Goal: Task Accomplishment & Management: Manage account settings

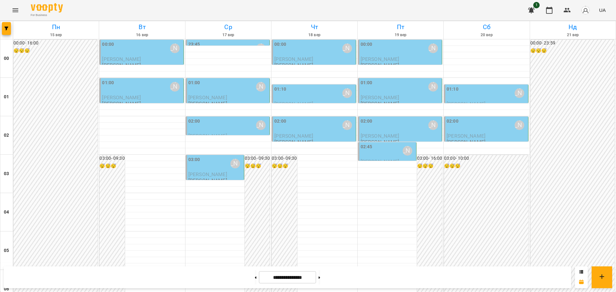
scroll to position [561, 0]
click at [13, 12] on icon "Menu" at bounding box center [16, 10] width 6 height 4
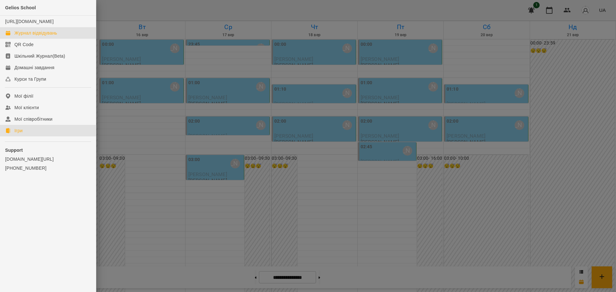
drag, startPoint x: 15, startPoint y: 139, endPoint x: 107, endPoint y: 161, distance: 94.4
click at [15, 134] on div "Ігри" at bounding box center [18, 131] width 8 height 6
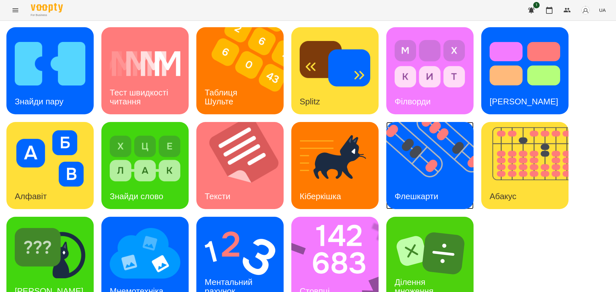
click at [427, 166] on img at bounding box center [433, 165] width 95 height 87
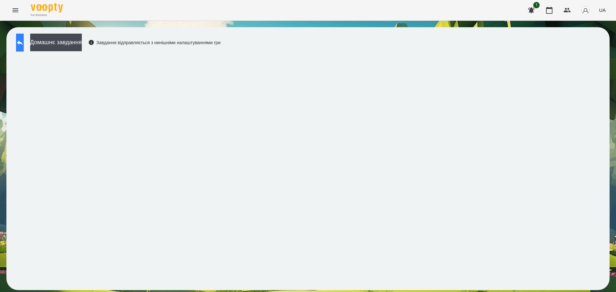
click at [24, 42] on button at bounding box center [20, 43] width 8 height 18
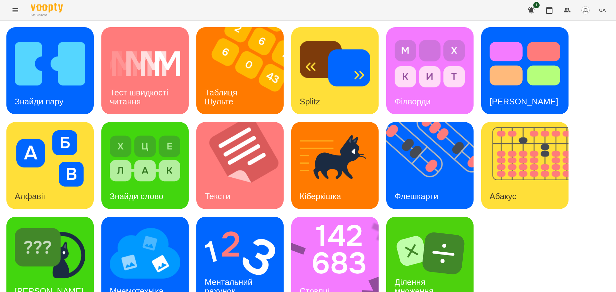
scroll to position [18, 0]
click at [331, 245] on img at bounding box center [339, 260] width 96 height 87
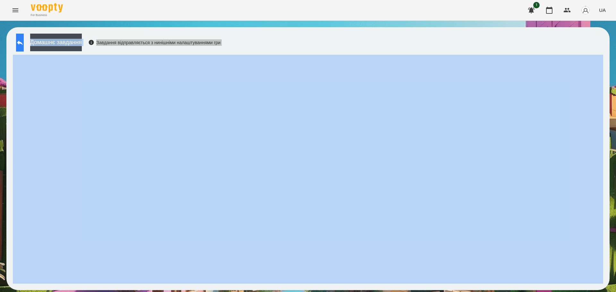
click at [17, 44] on button at bounding box center [20, 43] width 8 height 18
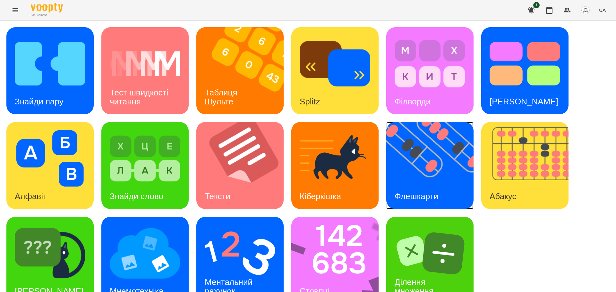
click at [445, 156] on img at bounding box center [433, 165] width 95 height 87
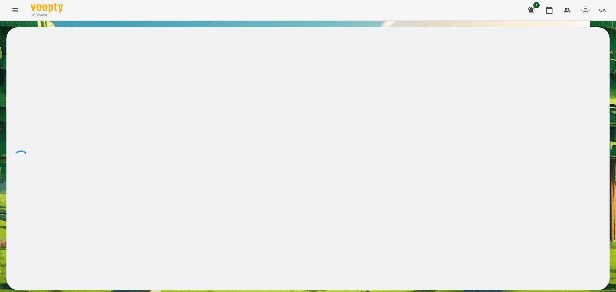
click at [445, 156] on div at bounding box center [307, 158] width 603 height 263
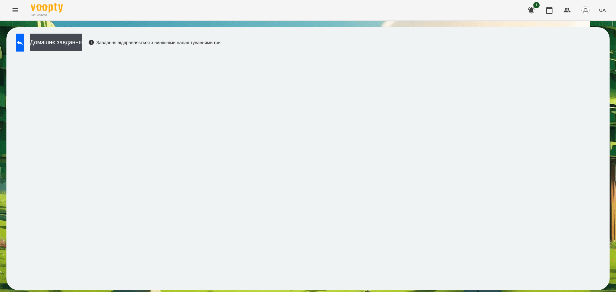
click at [0, 274] on div "Домашнє завдання Завдання відправляється з нинішніми налаштуваннями гри" at bounding box center [308, 159] width 616 height 276
click at [24, 41] on icon at bounding box center [20, 43] width 8 height 8
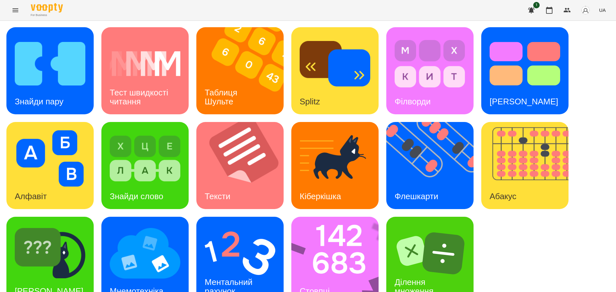
scroll to position [18, 0]
click at [325, 240] on img at bounding box center [339, 260] width 96 height 87
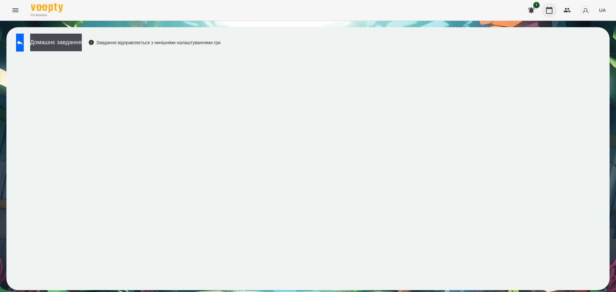
click at [548, 11] on icon "button" at bounding box center [549, 10] width 8 height 8
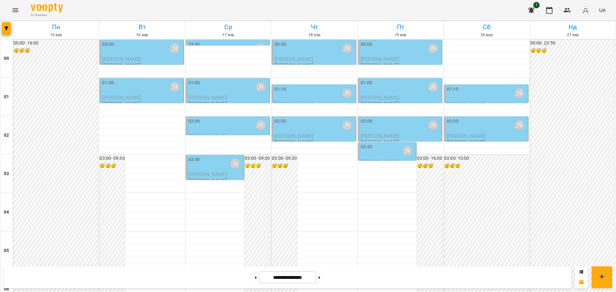
scroll to position [539, 0]
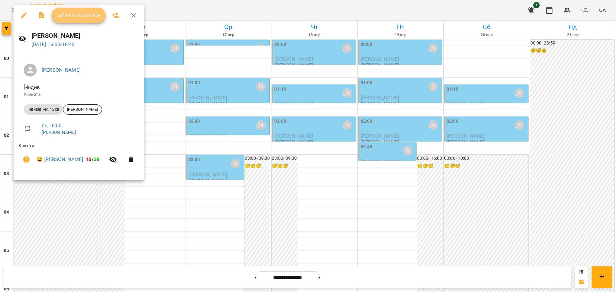
click at [85, 21] on button "Урок відбувся" at bounding box center [79, 15] width 54 height 15
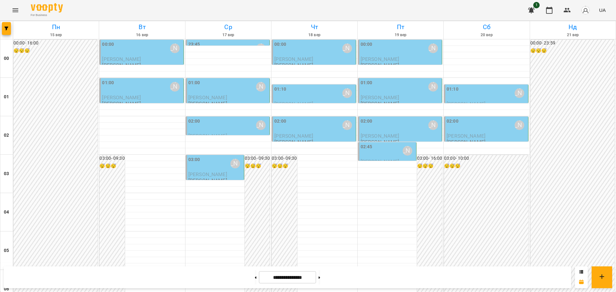
scroll to position [699, 0]
click at [15, 10] on icon "Menu" at bounding box center [16, 10] width 6 height 4
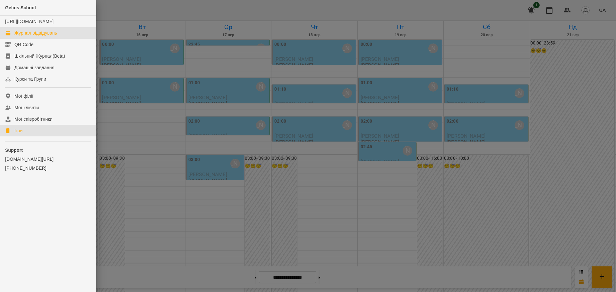
drag, startPoint x: 13, startPoint y: 134, endPoint x: 23, endPoint y: 138, distance: 10.7
click at [13, 134] on link "Ігри" at bounding box center [48, 131] width 96 height 12
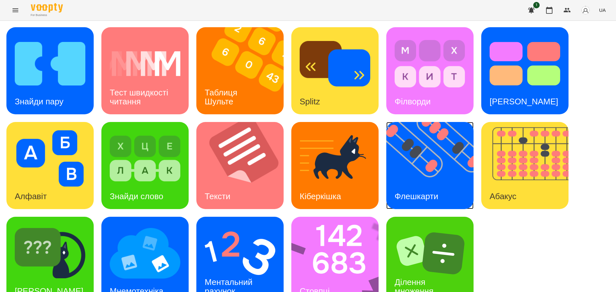
click at [439, 152] on img at bounding box center [433, 165] width 95 height 87
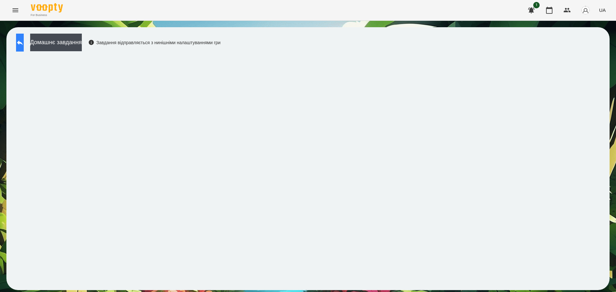
click at [24, 44] on icon at bounding box center [20, 43] width 8 height 8
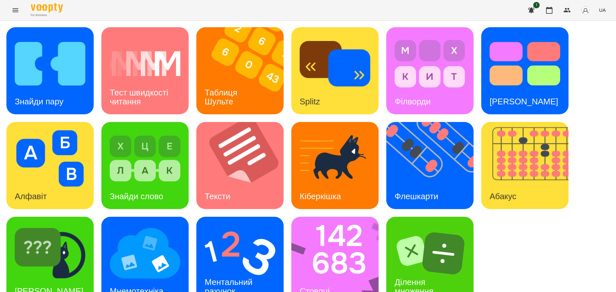
scroll to position [18, 0]
click at [349, 230] on img at bounding box center [339, 260] width 96 height 87
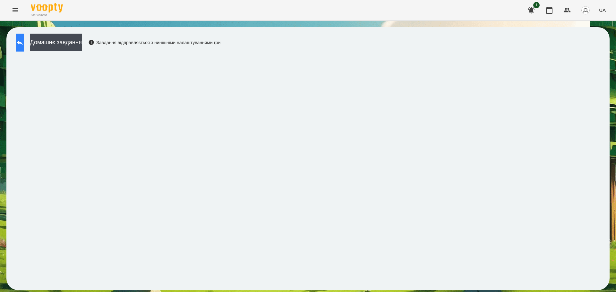
click at [23, 48] on button at bounding box center [20, 43] width 8 height 18
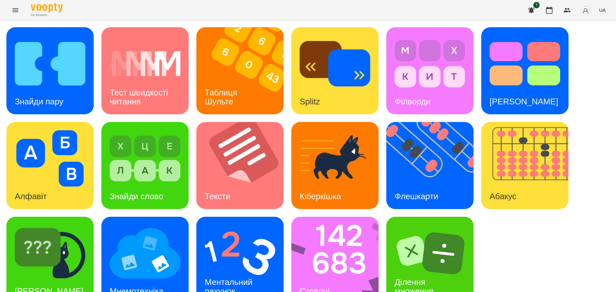
scroll to position [18, 0]
click at [255, 246] on img at bounding box center [240, 253] width 71 height 56
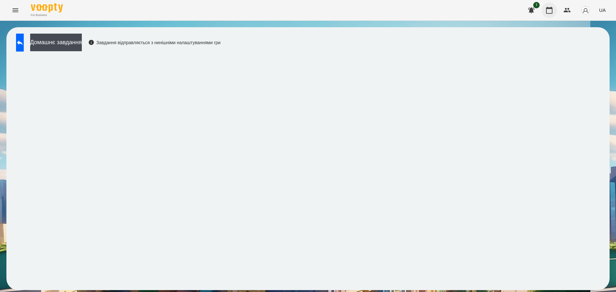
click at [548, 8] on icon "button" at bounding box center [549, 10] width 6 height 7
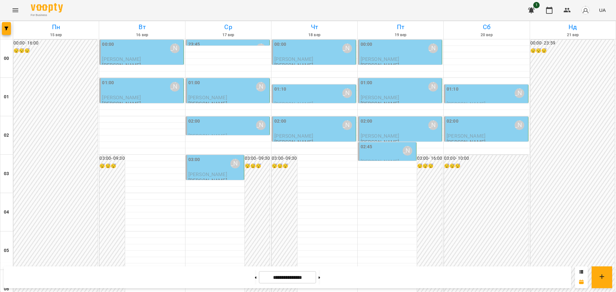
scroll to position [579, 0]
click at [17, 7] on icon "Menu" at bounding box center [16, 10] width 8 height 8
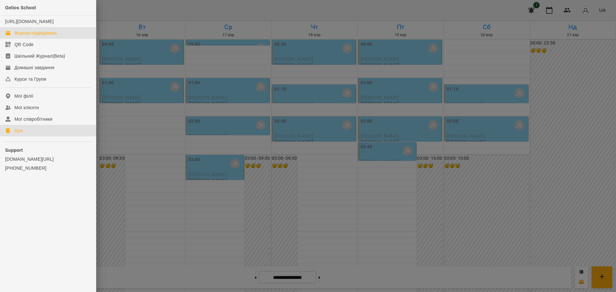
click at [18, 134] on div "Ігри" at bounding box center [18, 131] width 8 height 6
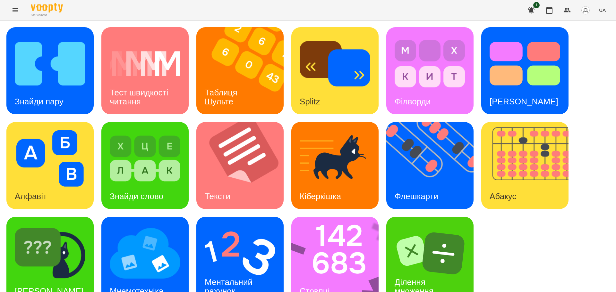
scroll to position [18, 0]
click at [338, 241] on img at bounding box center [339, 260] width 96 height 87
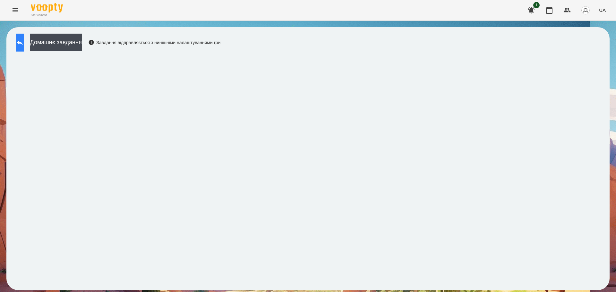
click at [24, 39] on icon at bounding box center [20, 43] width 8 height 8
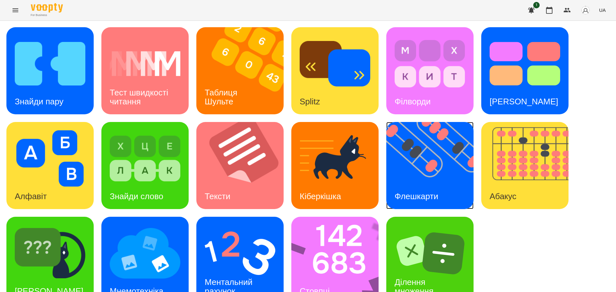
click at [437, 170] on img at bounding box center [433, 165] width 95 height 87
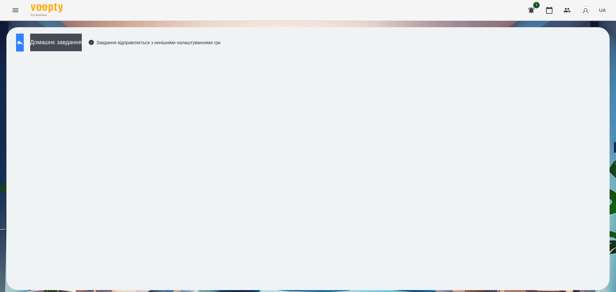
click at [24, 40] on button at bounding box center [20, 43] width 8 height 18
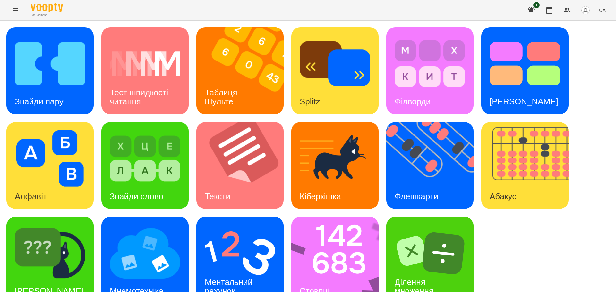
scroll to position [18, 0]
click at [320, 242] on img at bounding box center [339, 260] width 96 height 87
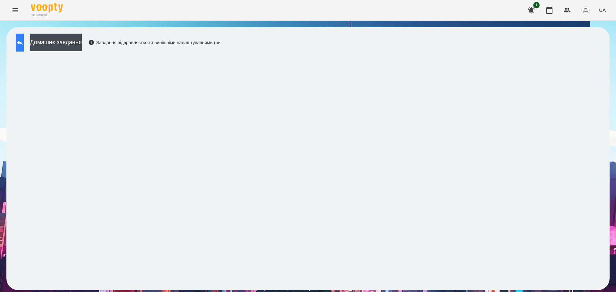
click at [20, 44] on button at bounding box center [20, 43] width 8 height 18
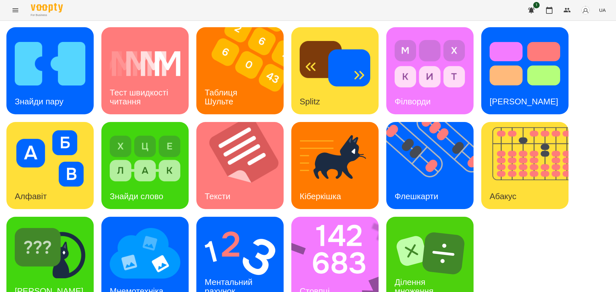
scroll to position [18, 0]
click at [232, 236] on img at bounding box center [240, 253] width 71 height 56
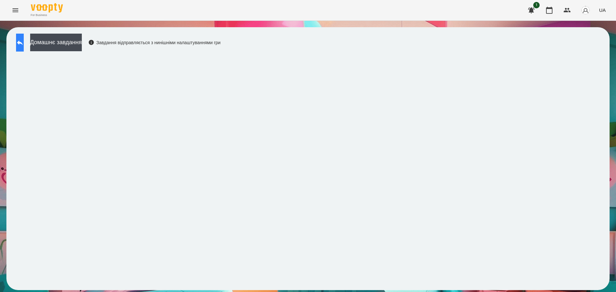
click at [23, 42] on icon at bounding box center [20, 43] width 8 height 8
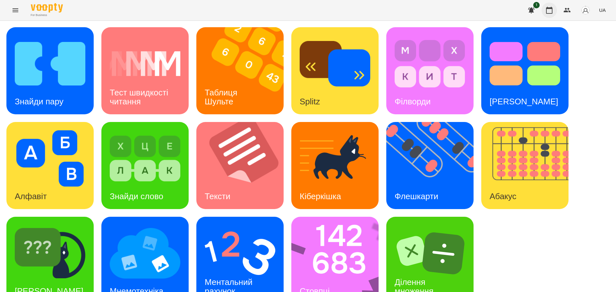
click at [549, 6] on icon "button" at bounding box center [549, 10] width 8 height 8
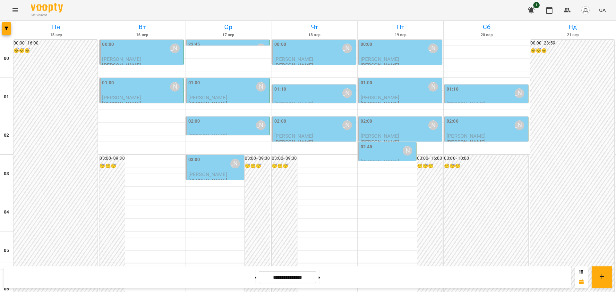
scroll to position [561, 0]
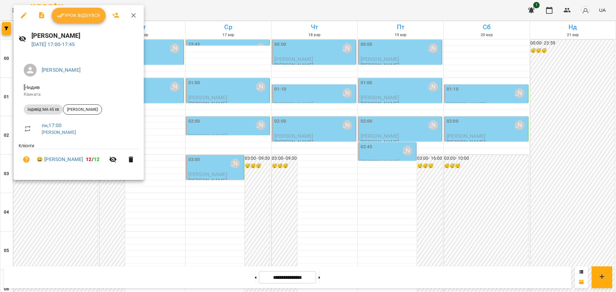
click at [89, 17] on span "Урок відбувся" at bounding box center [79, 16] width 44 height 8
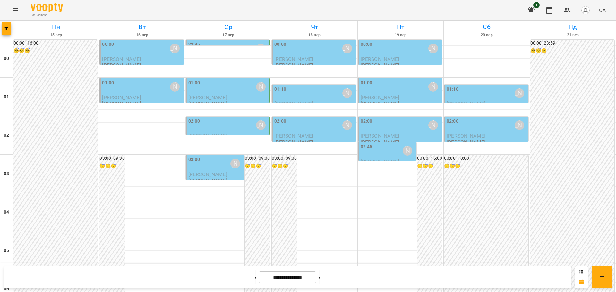
scroll to position [521, 0]
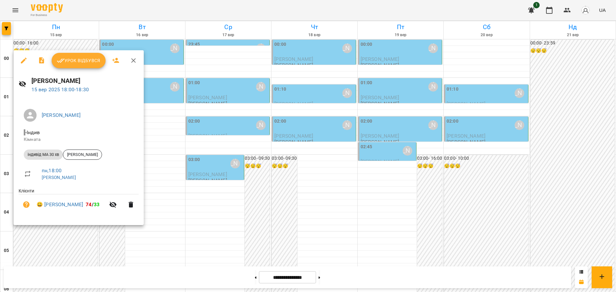
click at [84, 57] on span "Урок відбувся" at bounding box center [79, 61] width 44 height 8
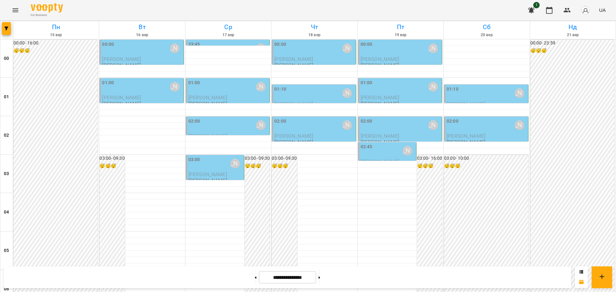
click at [13, 9] on icon "Menu" at bounding box center [16, 10] width 8 height 8
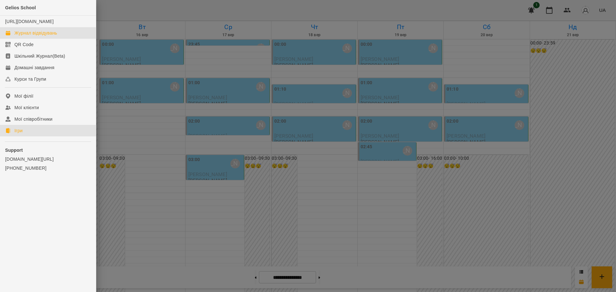
click at [22, 134] on div "Ігри" at bounding box center [18, 131] width 8 height 6
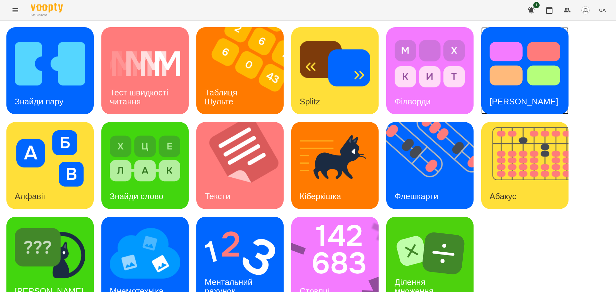
click at [509, 69] on img at bounding box center [524, 64] width 71 height 56
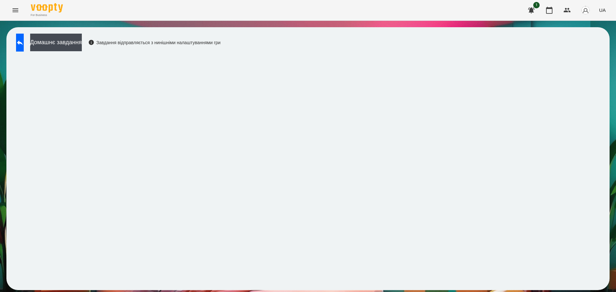
click at [20, 31] on div "Домашнє завдання Завдання відправляється з нинішніми налаштуваннями гри" at bounding box center [307, 158] width 603 height 263
click at [23, 42] on icon at bounding box center [20, 42] width 6 height 5
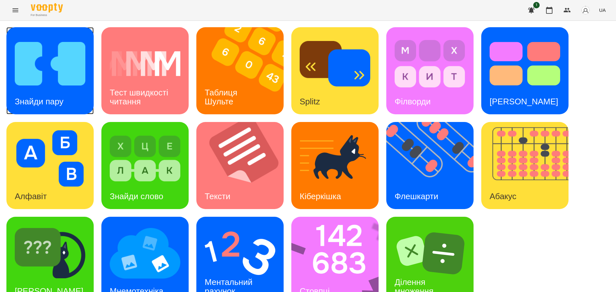
click at [58, 86] on img at bounding box center [50, 64] width 71 height 56
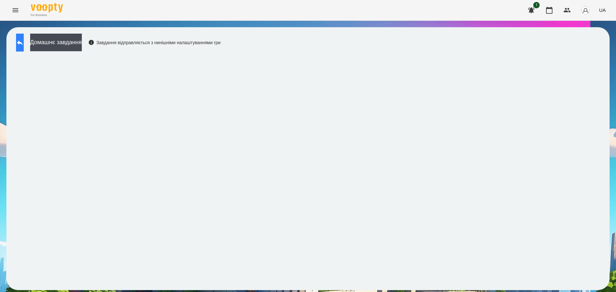
click at [23, 42] on icon at bounding box center [20, 42] width 6 height 5
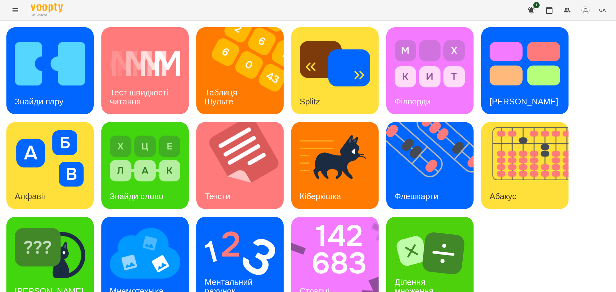
scroll to position [18, 0]
click at [254, 156] on img at bounding box center [243, 165] width 95 height 87
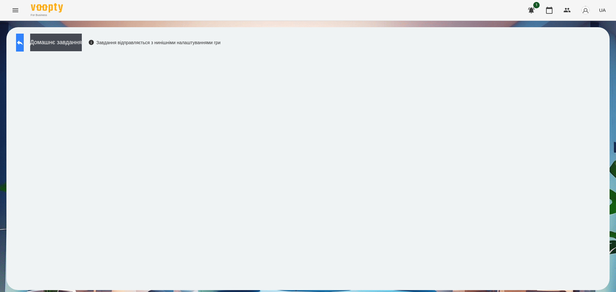
click at [21, 42] on button at bounding box center [20, 43] width 8 height 18
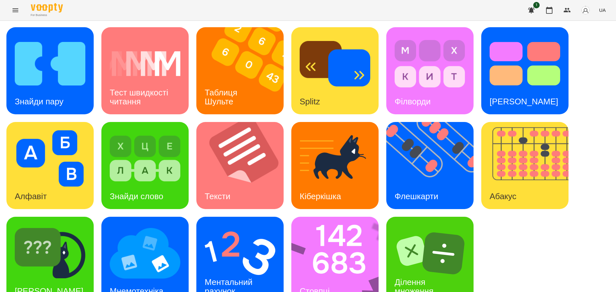
scroll to position [18, 0]
click at [149, 234] on img at bounding box center [145, 253] width 71 height 56
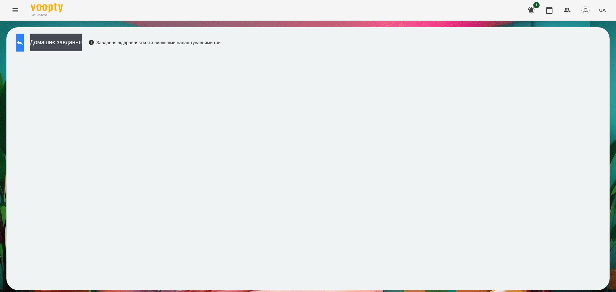
click at [24, 46] on icon at bounding box center [20, 43] width 8 height 8
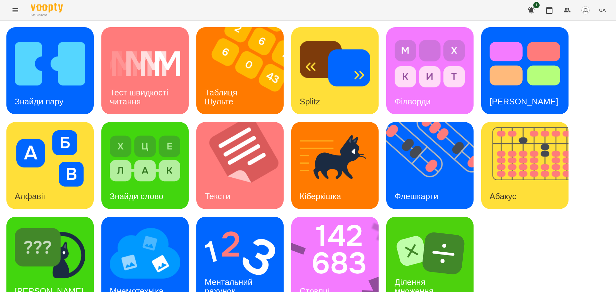
scroll to position [18, 0]
click at [57, 279] on div "[PERSON_NAME]" at bounding box center [48, 291] width 85 height 25
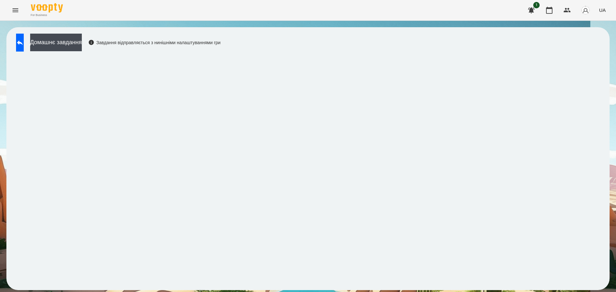
drag, startPoint x: 25, startPoint y: 40, endPoint x: 136, endPoint y: 4, distance: 116.6
click at [24, 40] on icon at bounding box center [20, 43] width 8 height 8
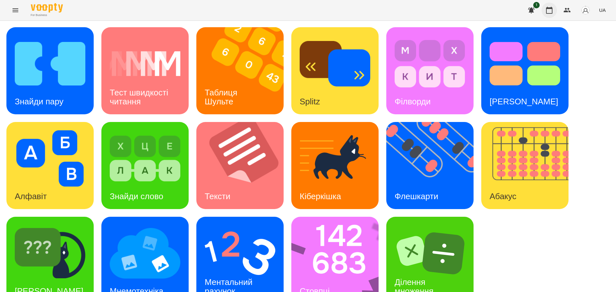
click at [551, 7] on icon "button" at bounding box center [549, 10] width 6 height 7
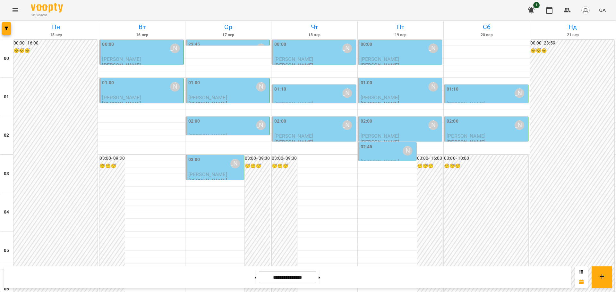
scroll to position [579, 0]
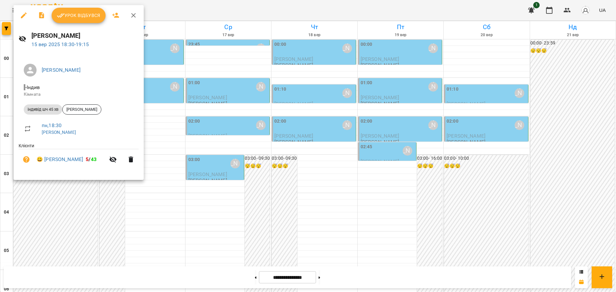
click at [72, 17] on span "Урок відбувся" at bounding box center [79, 16] width 44 height 8
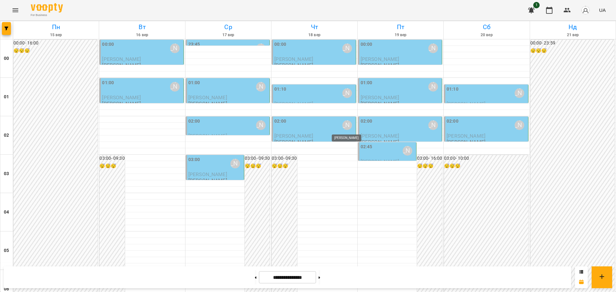
click at [343, 125] on div "[PERSON_NAME]" at bounding box center [347, 126] width 10 height 10
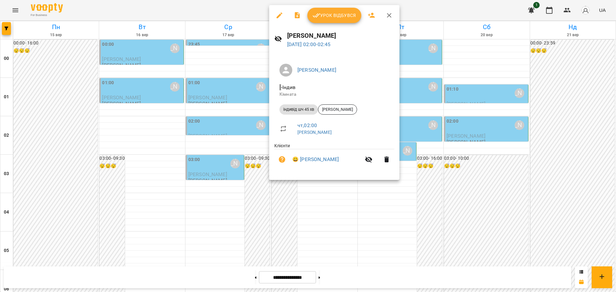
click at [276, 17] on icon "button" at bounding box center [279, 16] width 8 height 8
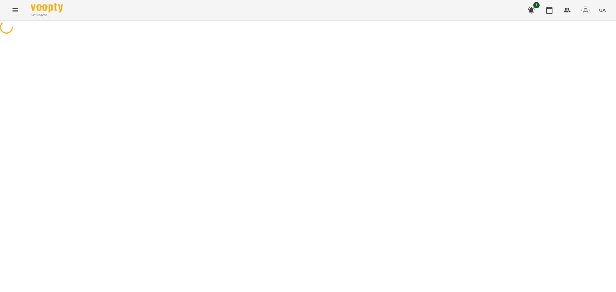
select select "**********"
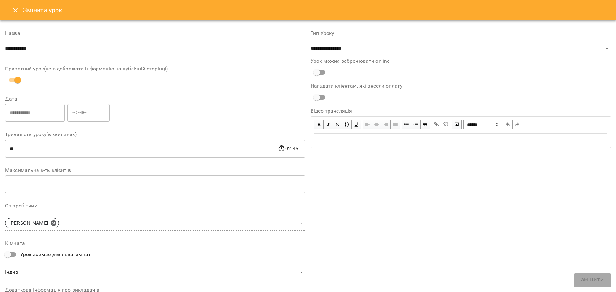
click at [14, 8] on icon "Close" at bounding box center [16, 10] width 8 height 8
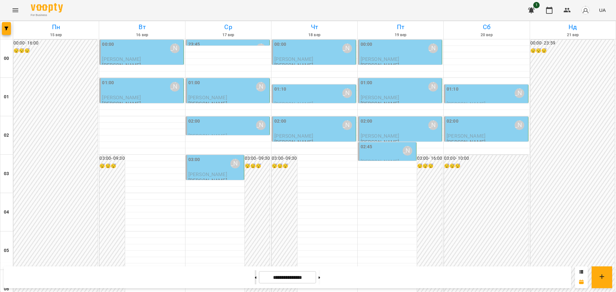
click at [255, 280] on button at bounding box center [256, 278] width 2 height 14
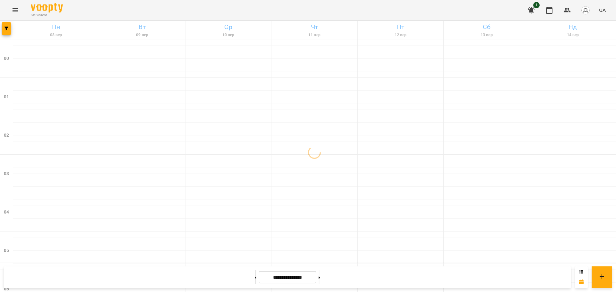
click at [255, 280] on button at bounding box center [256, 278] width 2 height 14
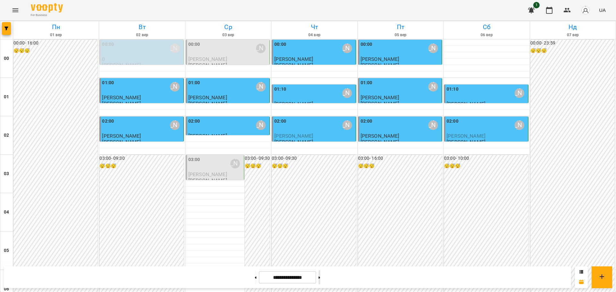
click at [320, 276] on button at bounding box center [319, 278] width 2 height 14
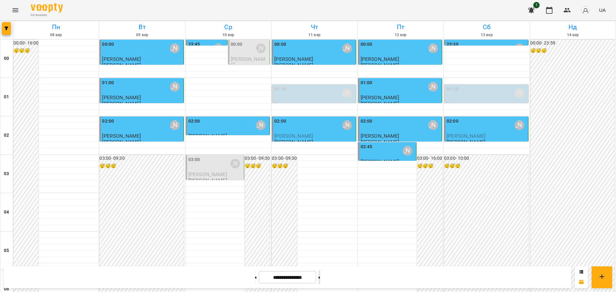
click at [320, 277] on button at bounding box center [319, 278] width 2 height 14
type input "**********"
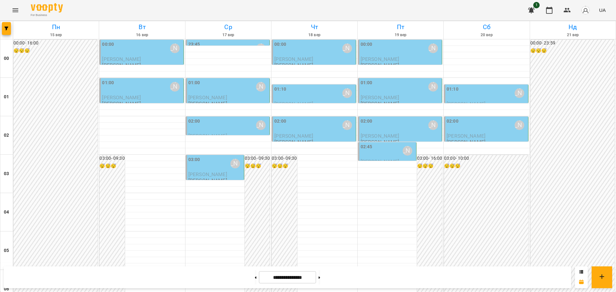
scroll to position [699, 0]
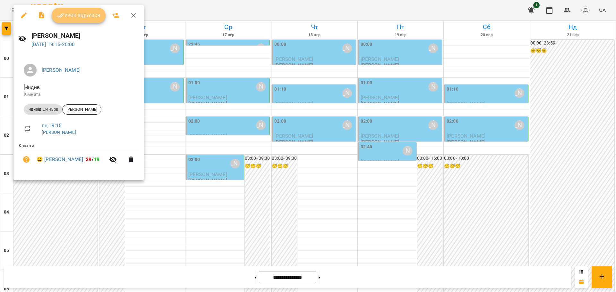
click at [80, 17] on span "Урок відбувся" at bounding box center [79, 16] width 44 height 8
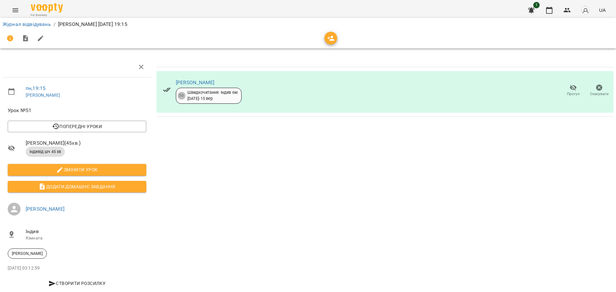
click at [569, 86] on icon "button" at bounding box center [573, 88] width 8 height 8
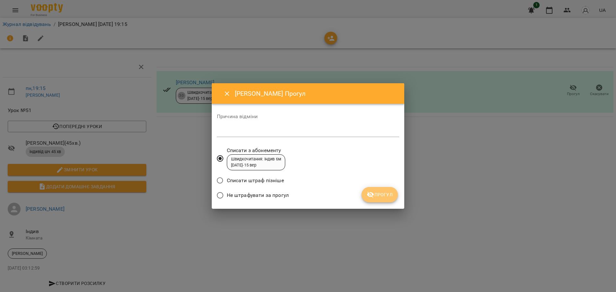
click at [383, 195] on span "Прогул" at bounding box center [380, 195] width 26 height 8
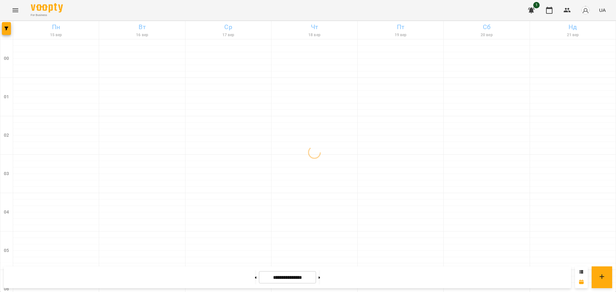
scroll to position [120, 0]
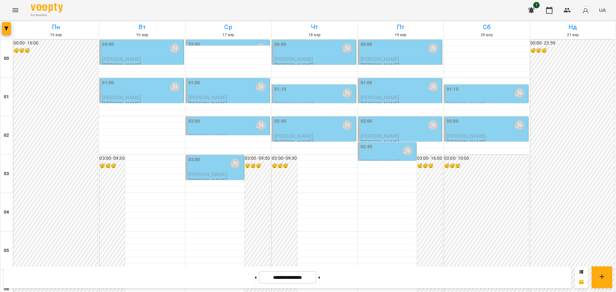
scroll to position [699, 0]
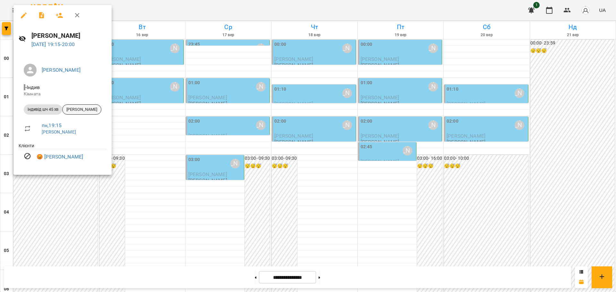
click at [81, 109] on span "[PERSON_NAME]" at bounding box center [82, 110] width 38 height 6
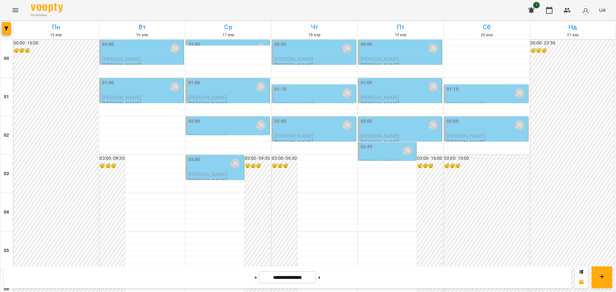
scroll to position [699, 0]
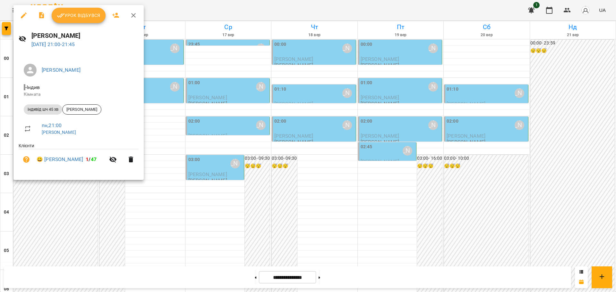
click at [89, 13] on span "Урок відбувся" at bounding box center [79, 16] width 44 height 8
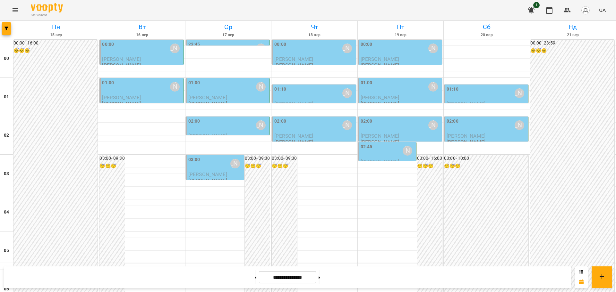
click at [18, 9] on icon "Menu" at bounding box center [16, 10] width 8 height 8
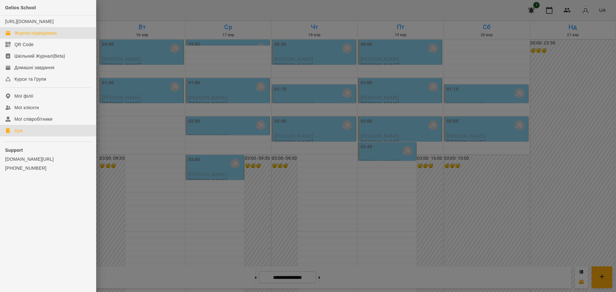
drag, startPoint x: 18, startPoint y: 136, endPoint x: 100, endPoint y: 157, distance: 84.4
click at [18, 134] on div "Ігри" at bounding box center [18, 131] width 8 height 6
